Goal: Find specific page/section: Find specific page/section

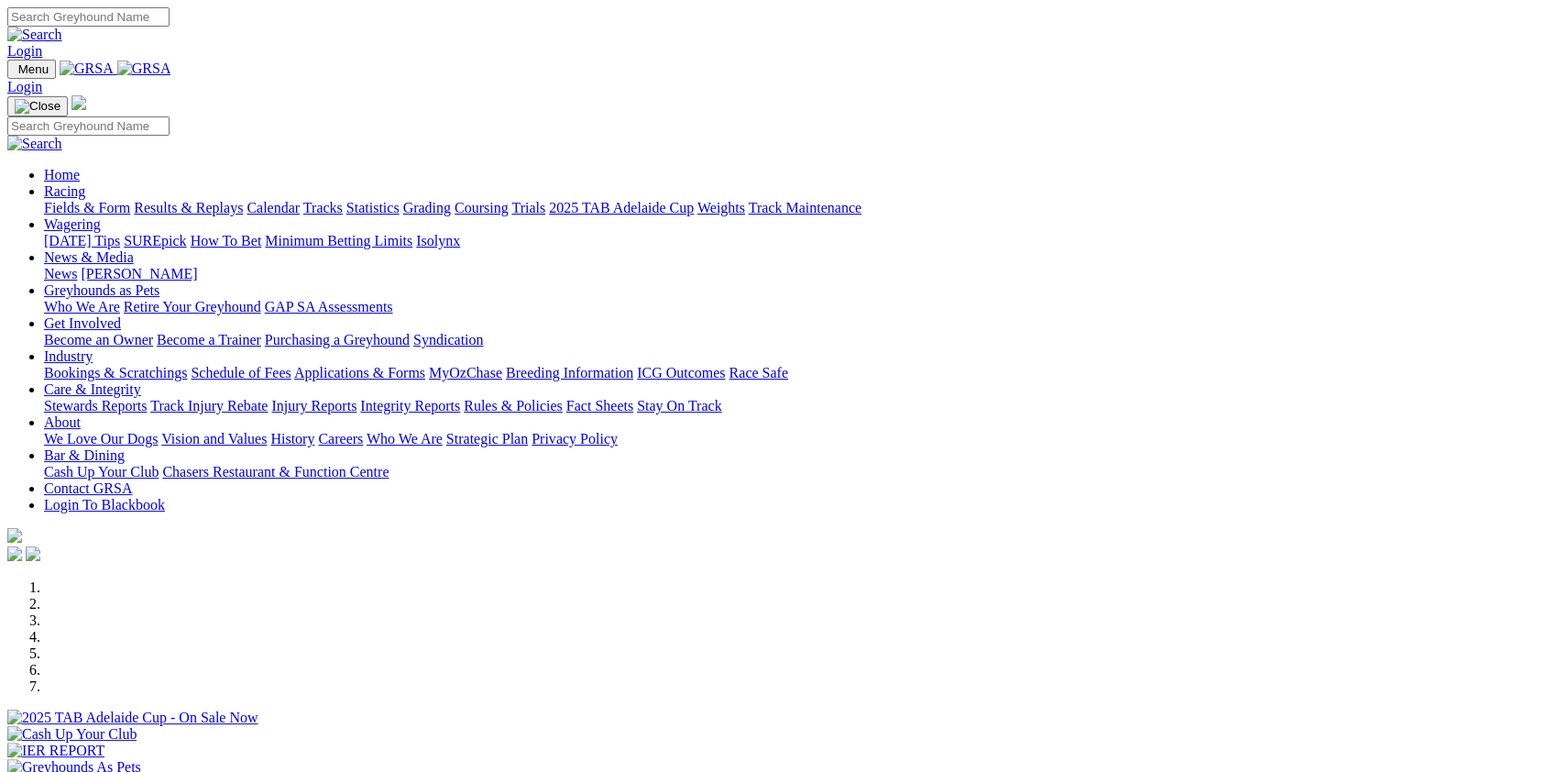
click at [130, 199] on link "Fields & Form" at bounding box center [86, 207] width 86 height 16
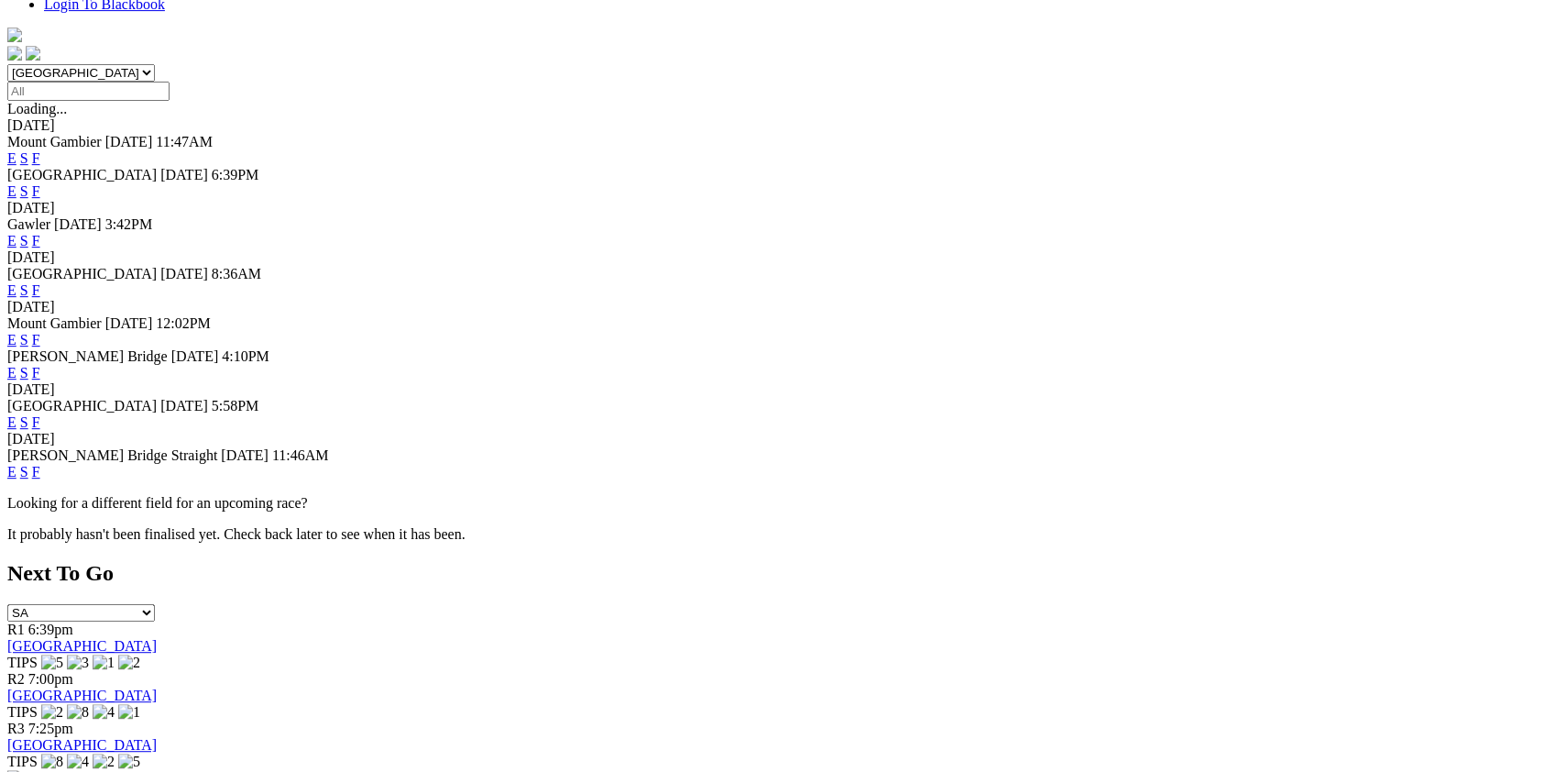
scroll to position [540, 0]
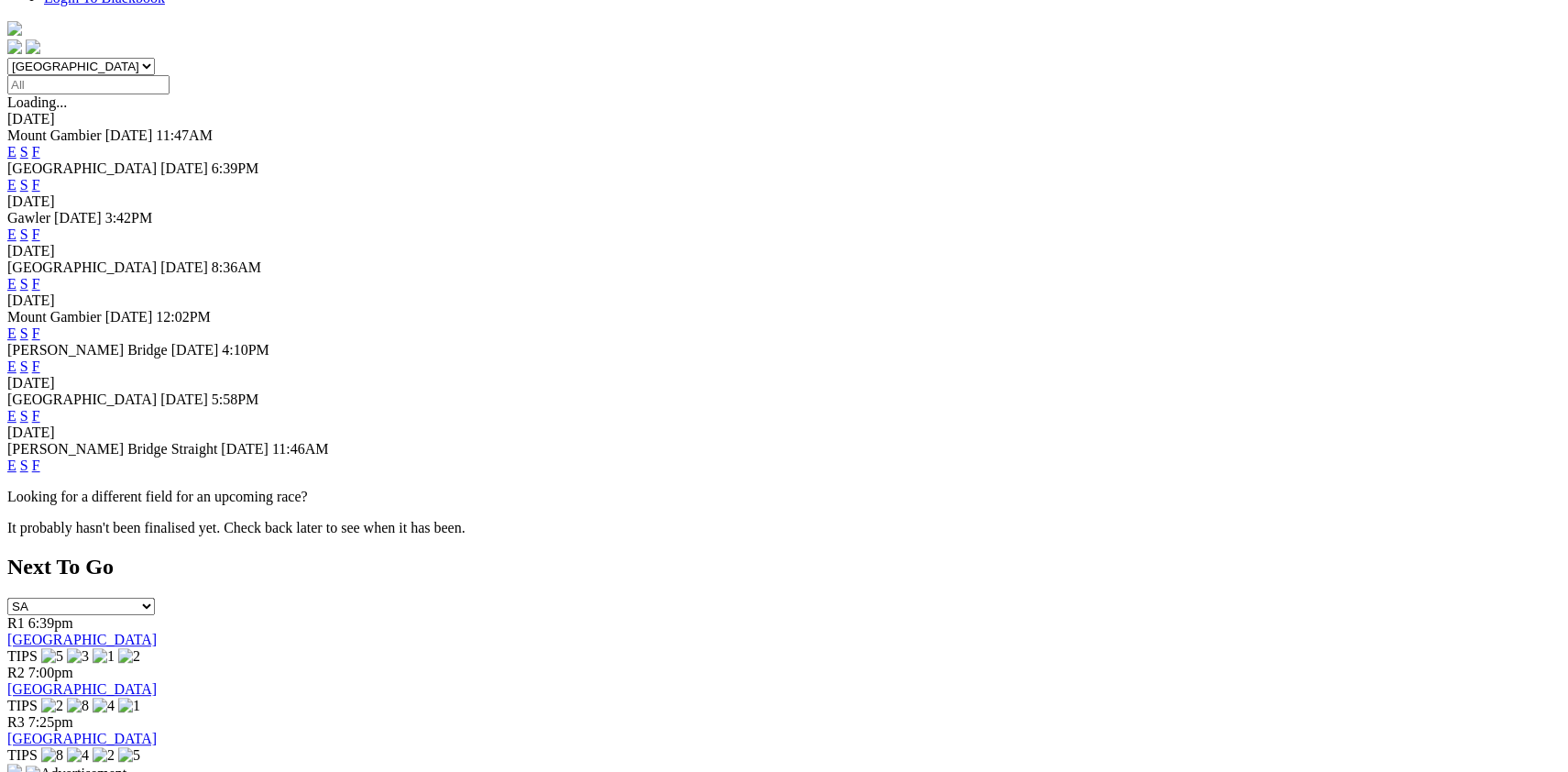
click at [41, 408] on link "F" at bounding box center [36, 416] width 8 height 16
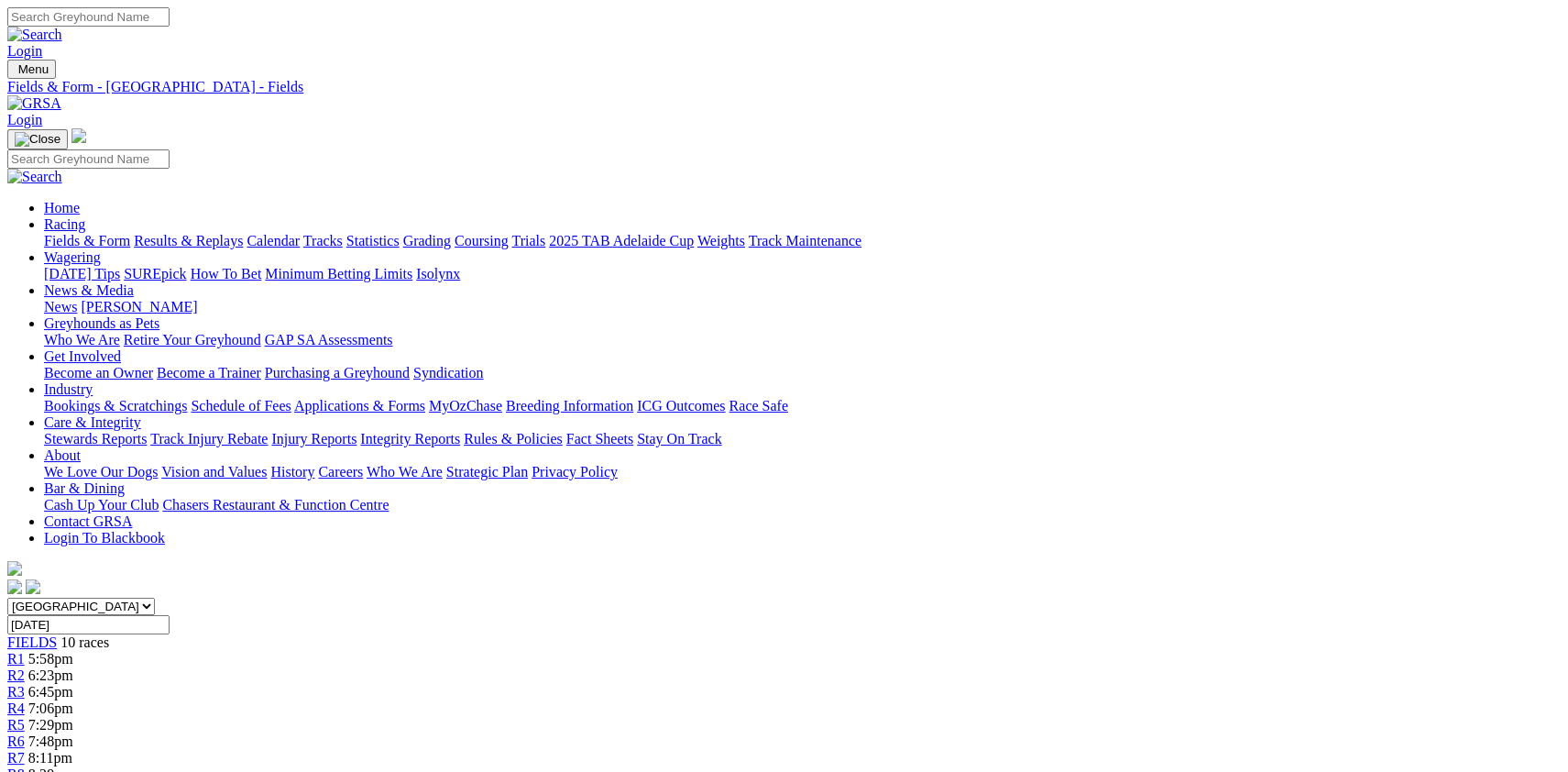
click at [126, 233] on link "Fields & Form" at bounding box center [86, 241] width 86 height 16
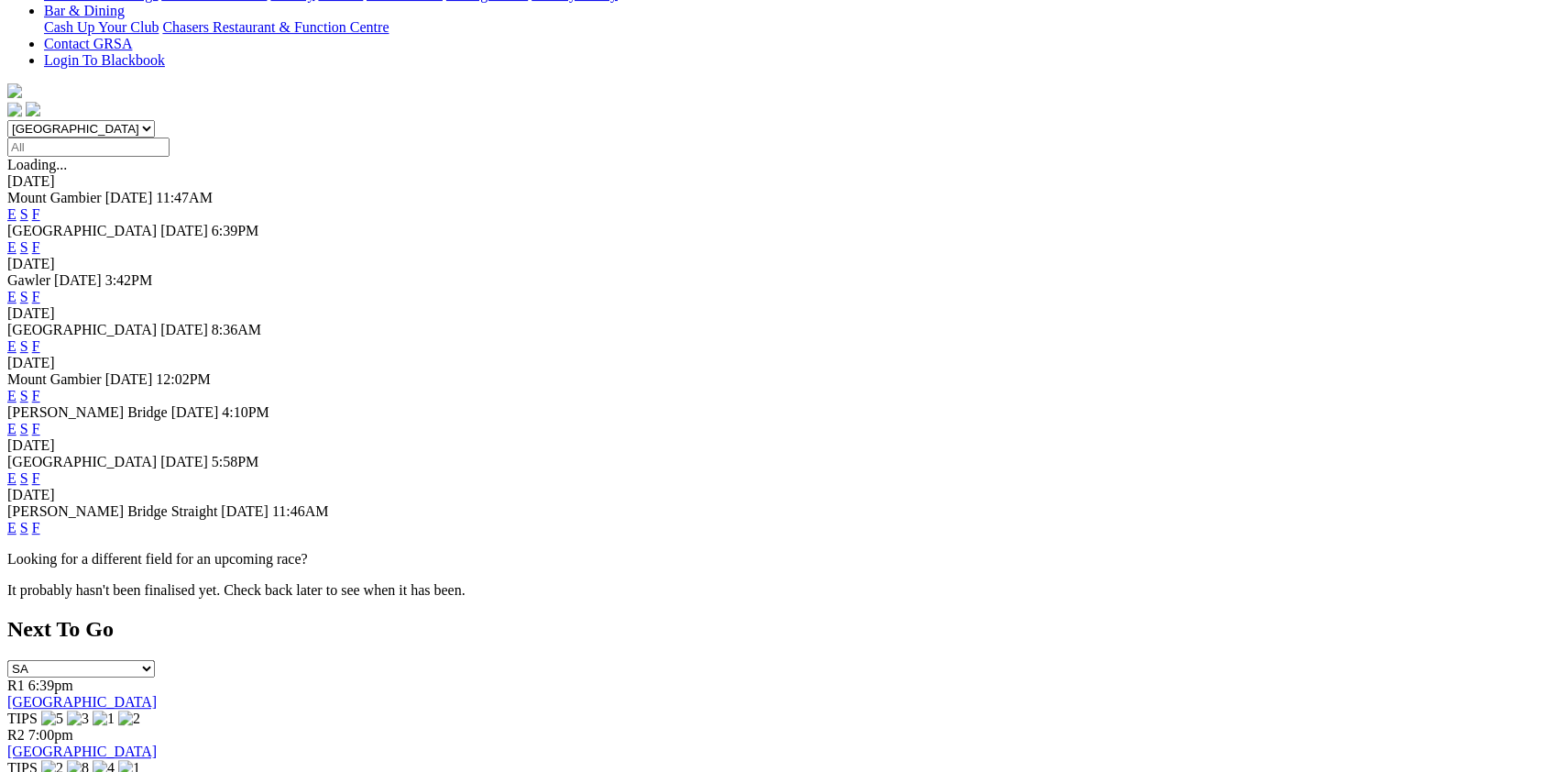
scroll to position [491, 0]
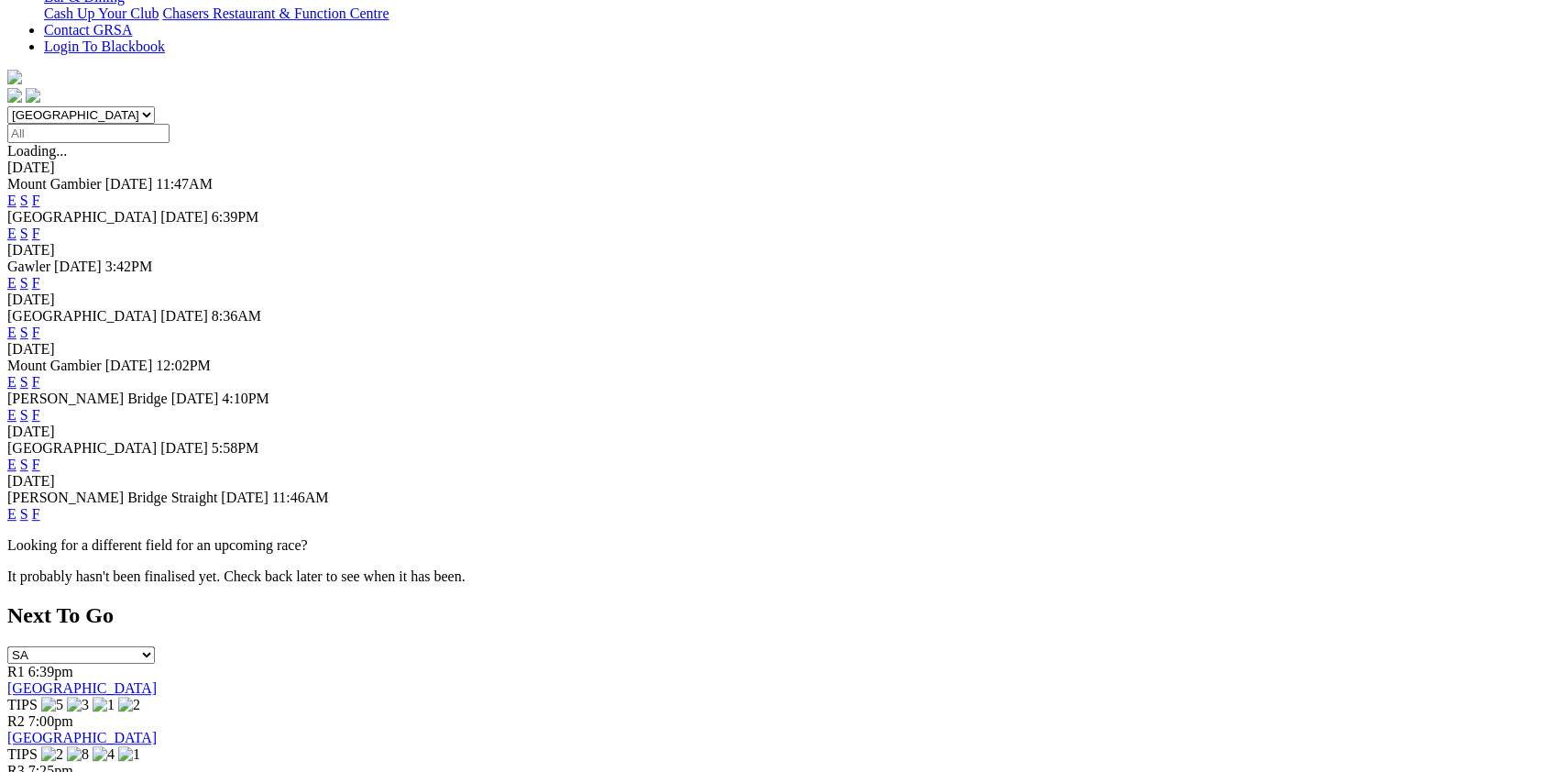
click at [41, 517] on link "F" at bounding box center [36, 514] width 8 height 16
